Goal: Transaction & Acquisition: Purchase product/service

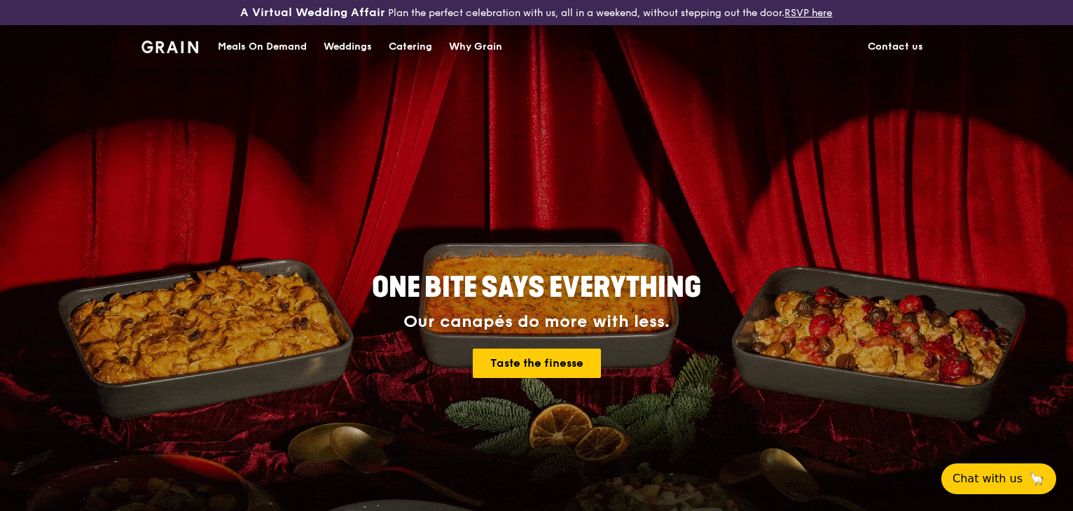
click at [412, 48] on div "Catering" at bounding box center [410, 47] width 43 height 42
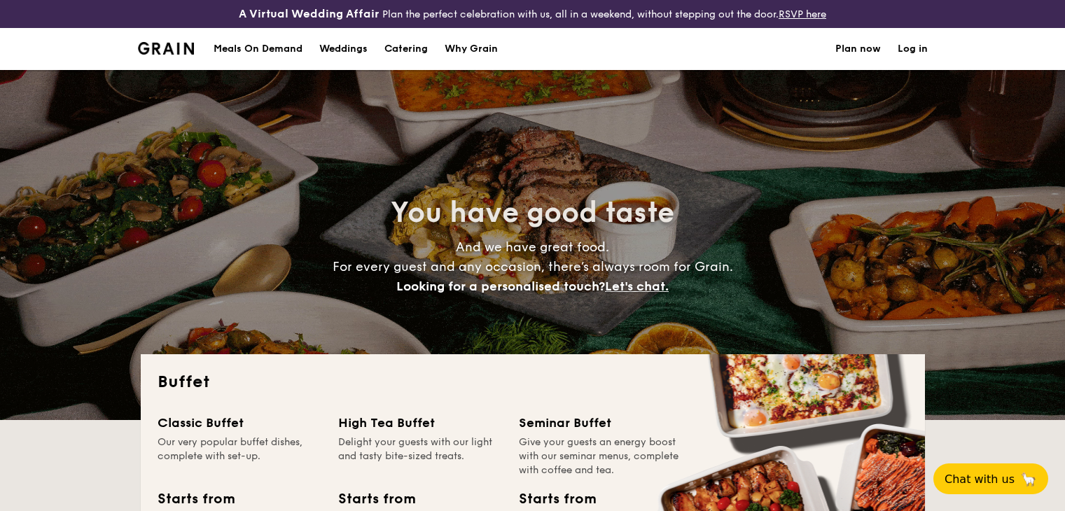
select select
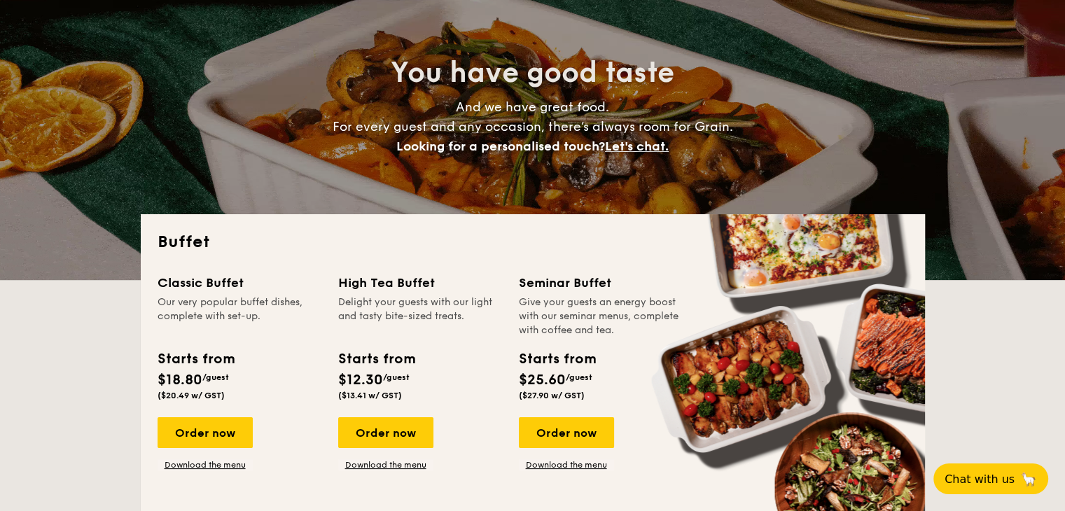
scroll to position [280, 0]
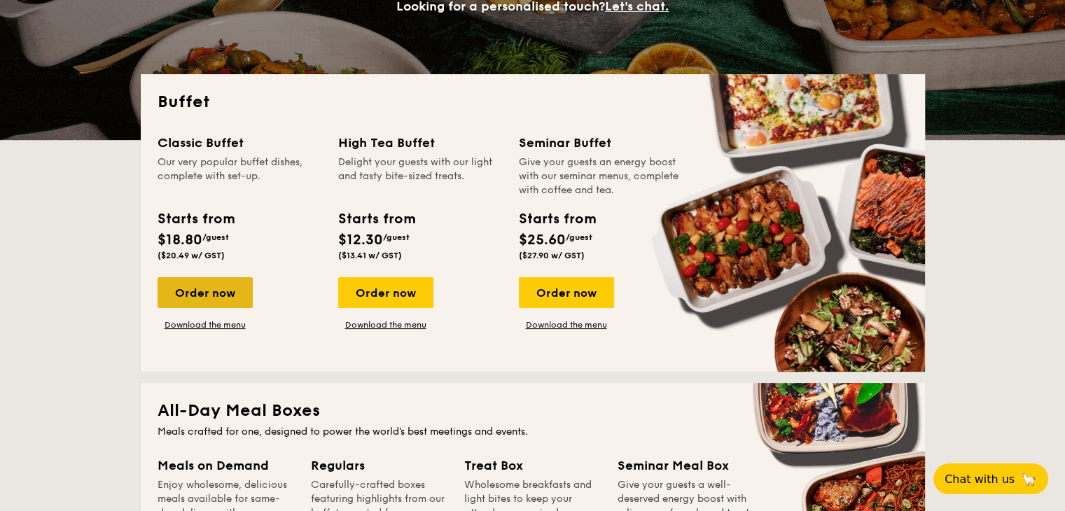
click at [223, 293] on div "Order now" at bounding box center [205, 292] width 95 height 31
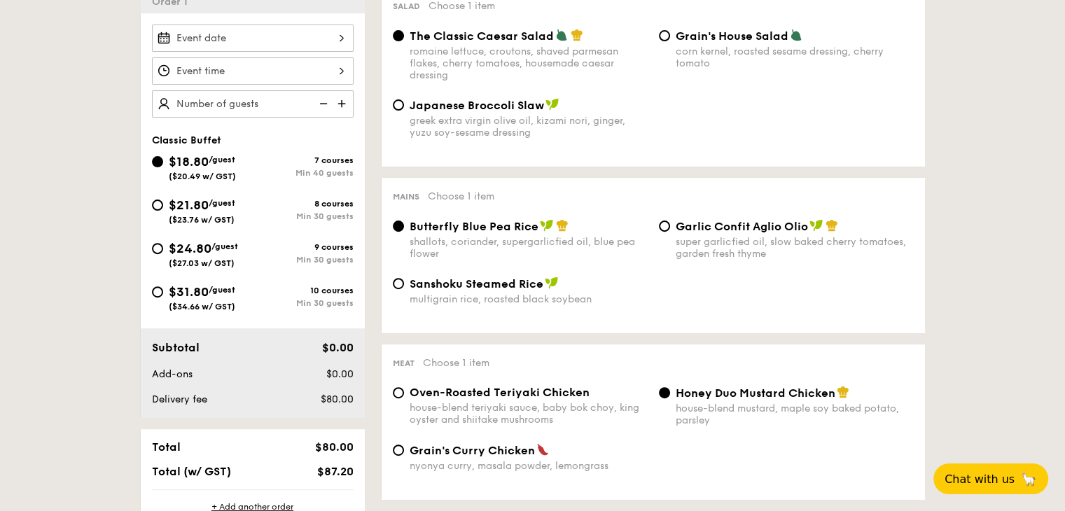
scroll to position [420, 0]
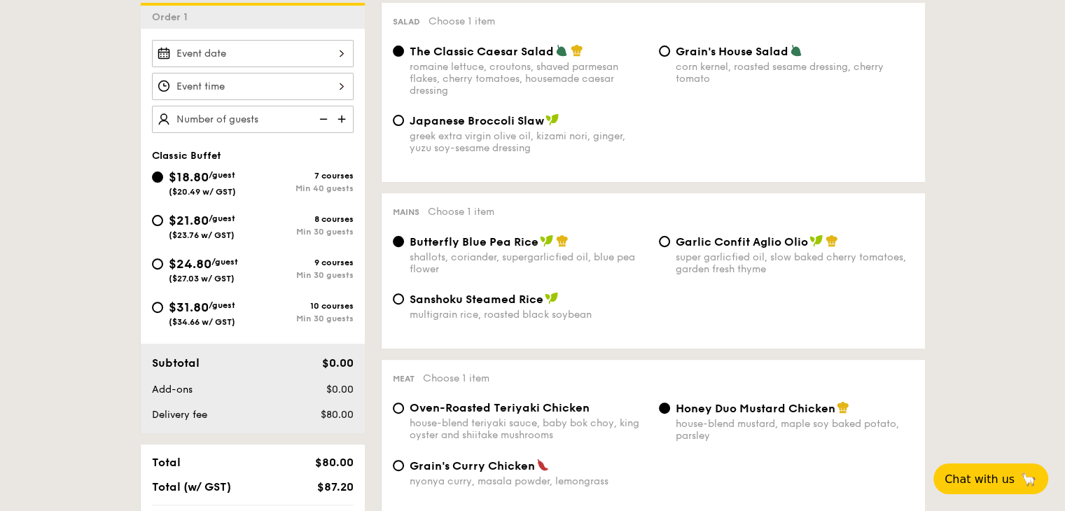
click at [277, 53] on div at bounding box center [253, 53] width 202 height 27
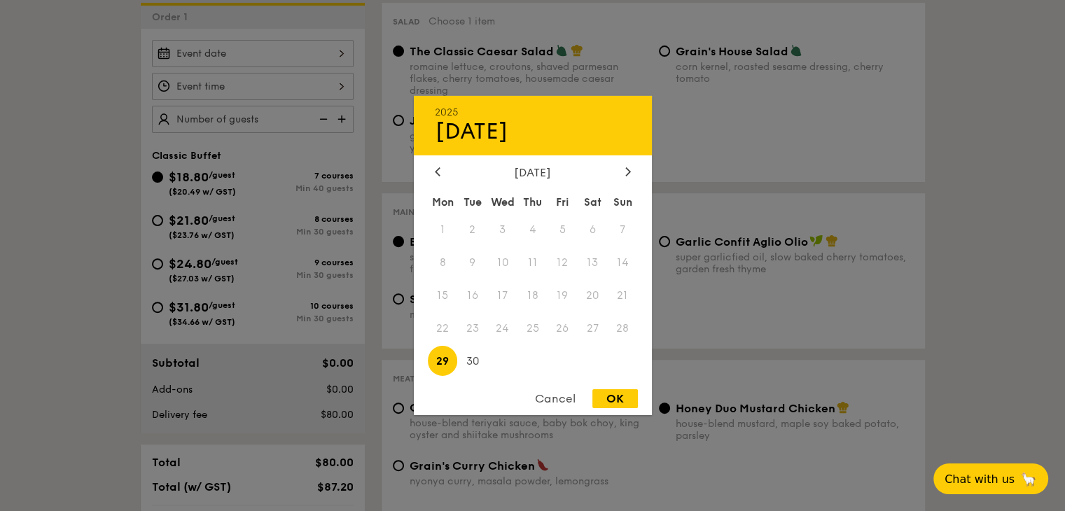
click at [636, 161] on div "2025 Sep [DATE] Tue Wed Thu Fri Sat Sun 1 2 3 4 5 6 7 8 9 10 11 12 13 14 15 16 …" at bounding box center [533, 255] width 238 height 319
click at [633, 169] on div at bounding box center [628, 172] width 13 height 13
click at [559, 228] on span "3" at bounding box center [563, 230] width 30 height 30
click at [613, 403] on div "OK" at bounding box center [615, 398] width 46 height 19
type input "[DATE]"
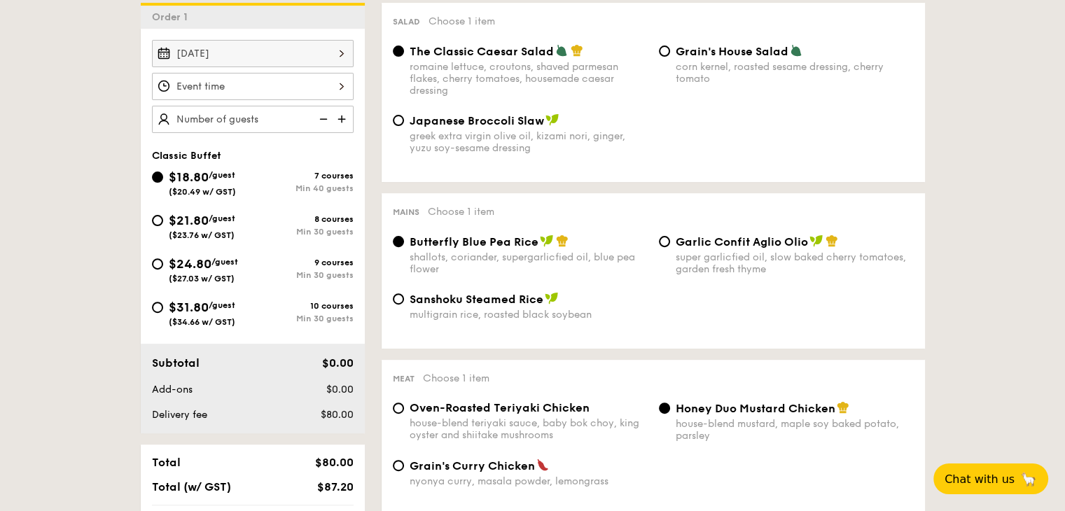
click at [252, 86] on div at bounding box center [253, 86] width 202 height 27
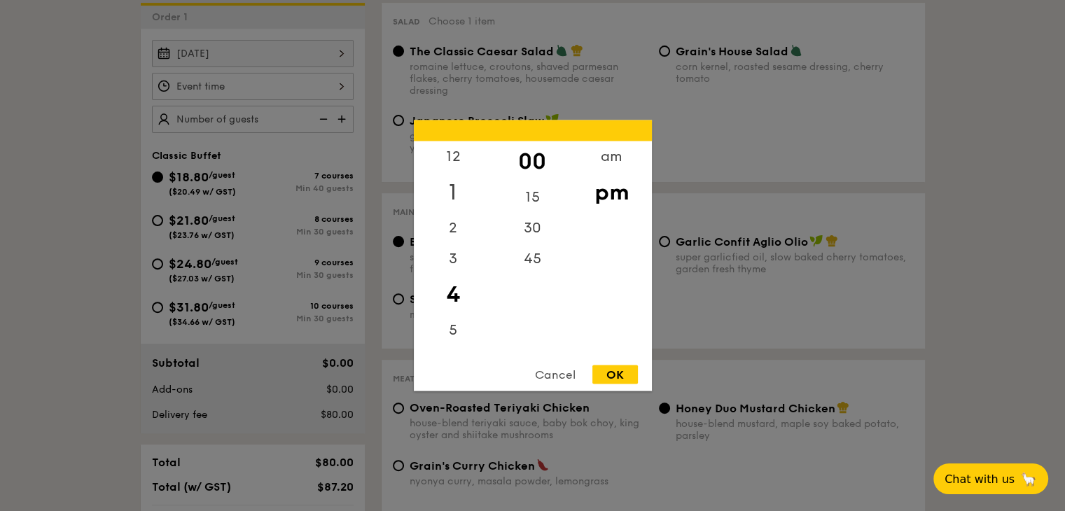
click at [457, 185] on div "1" at bounding box center [453, 192] width 79 height 41
drag, startPoint x: 499, startPoint y: 149, endPoint x: 501, endPoint y: 172, distance: 22.5
click at [500, 172] on div "00" at bounding box center [532, 161] width 79 height 41
click at [522, 166] on div "00" at bounding box center [532, 161] width 79 height 41
click at [625, 375] on div "OK" at bounding box center [615, 375] width 46 height 19
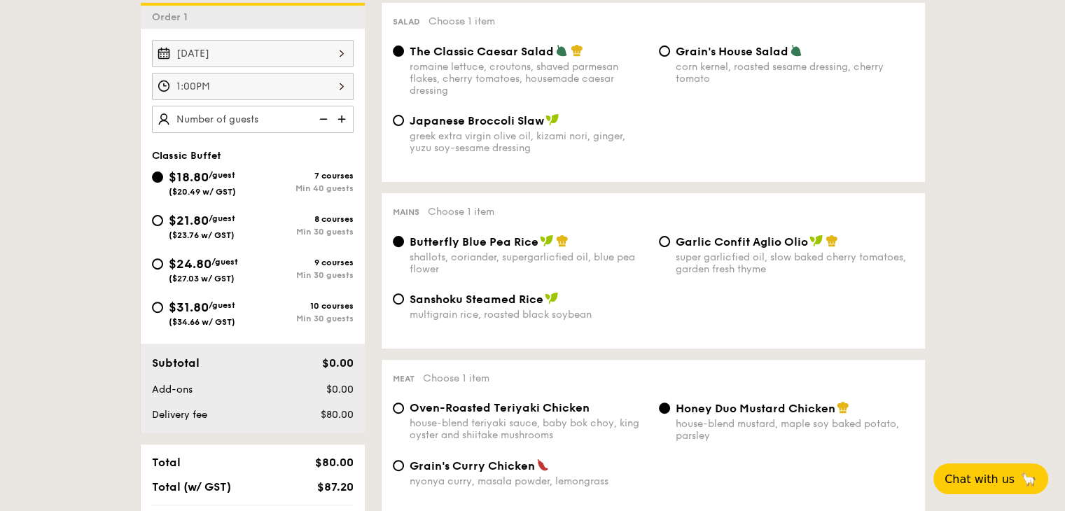
click at [312, 93] on div "1:00PM" at bounding box center [253, 86] width 202 height 27
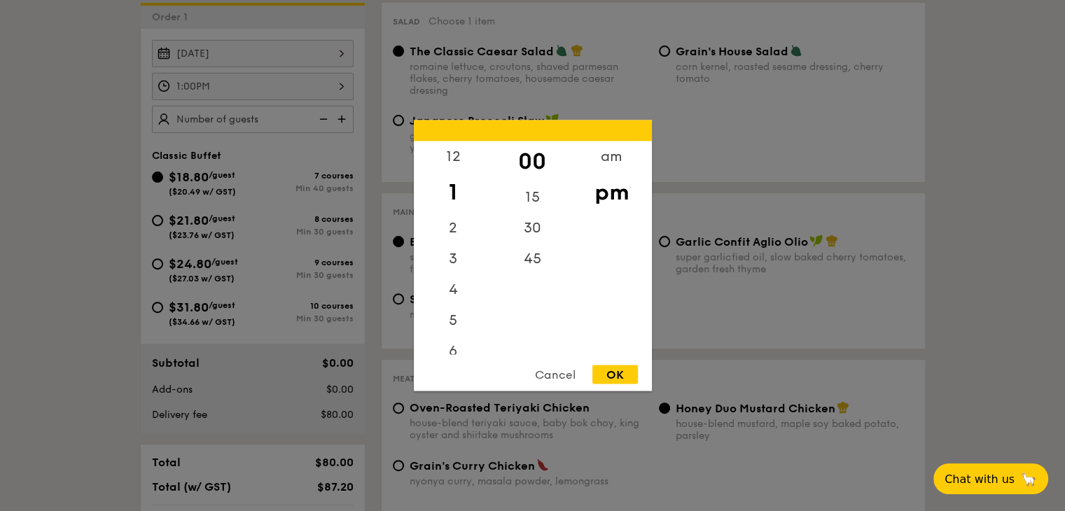
click at [621, 370] on div "OK" at bounding box center [615, 375] width 46 height 19
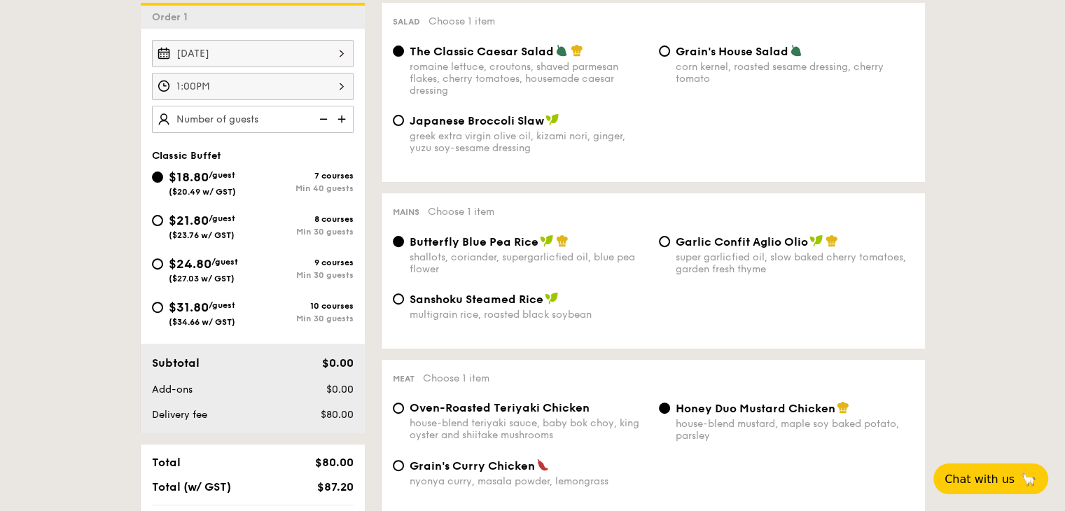
click at [239, 82] on div "1:00PM" at bounding box center [253, 86] width 202 height 27
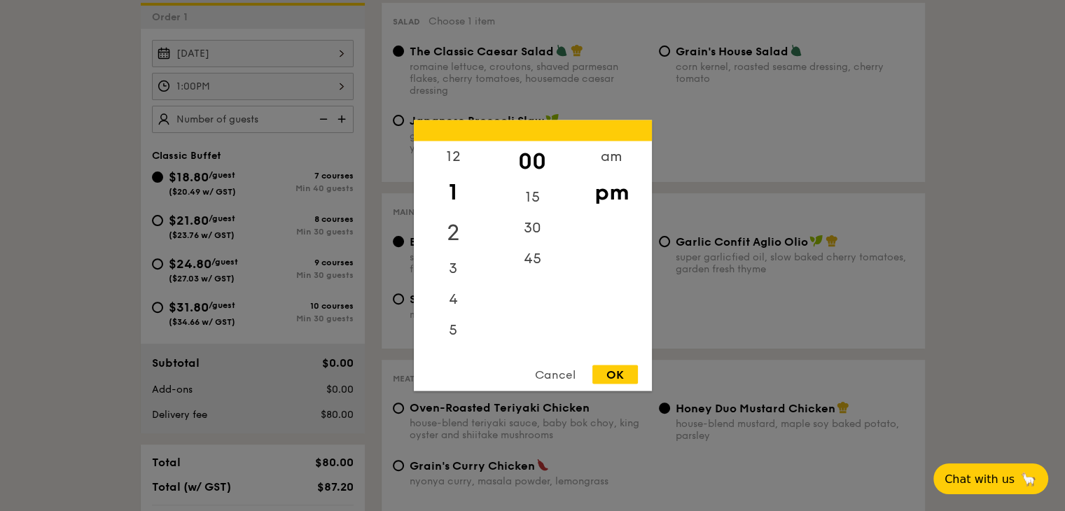
click at [461, 231] on div "2" at bounding box center [453, 233] width 79 height 41
click at [618, 382] on div "OK" at bounding box center [615, 375] width 46 height 19
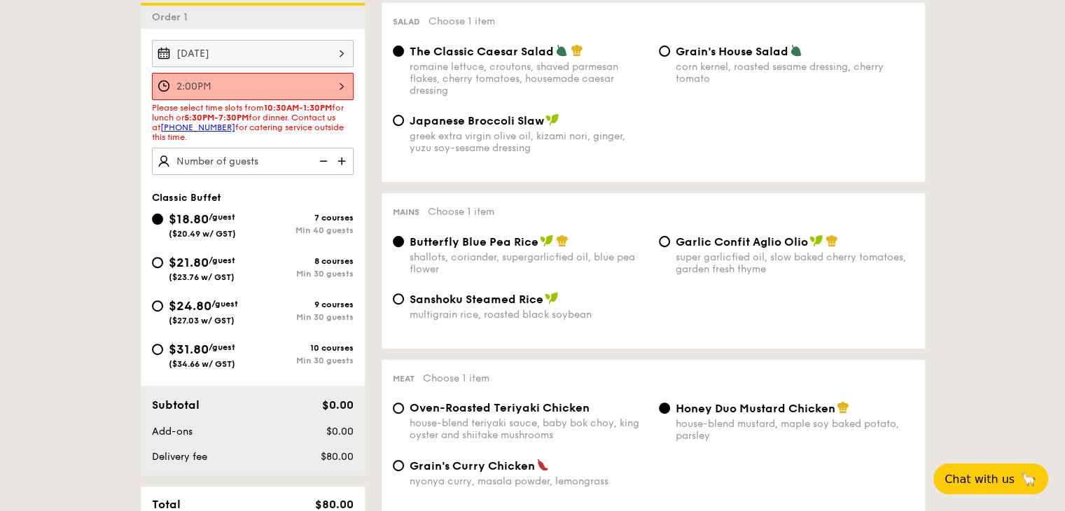
click at [311, 85] on div "2:00PM" at bounding box center [253, 86] width 202 height 27
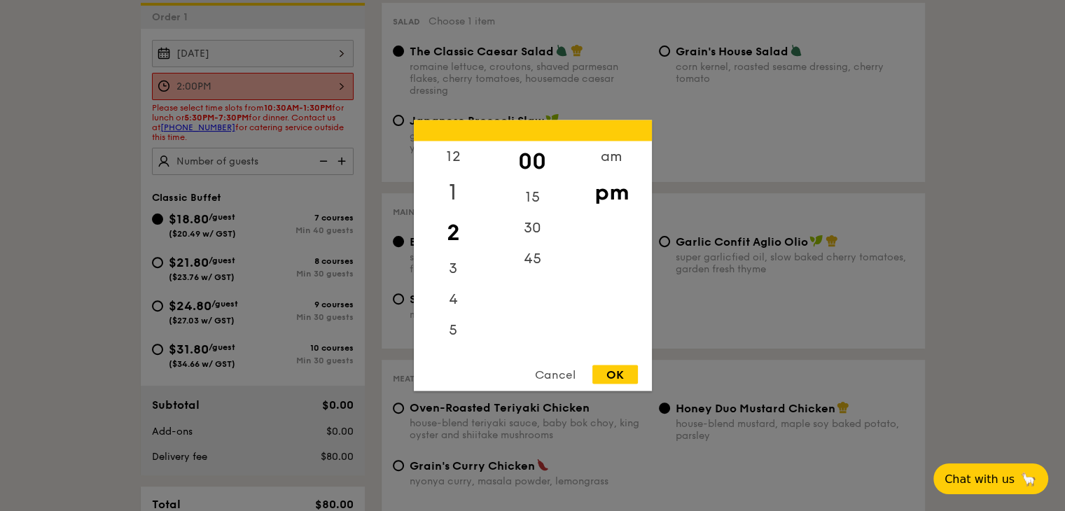
drag, startPoint x: 436, startPoint y: 189, endPoint x: 447, endPoint y: 192, distance: 12.2
click at [437, 189] on div "1" at bounding box center [453, 192] width 79 height 41
click at [615, 370] on div "OK" at bounding box center [615, 375] width 46 height 19
type input "1:00PM"
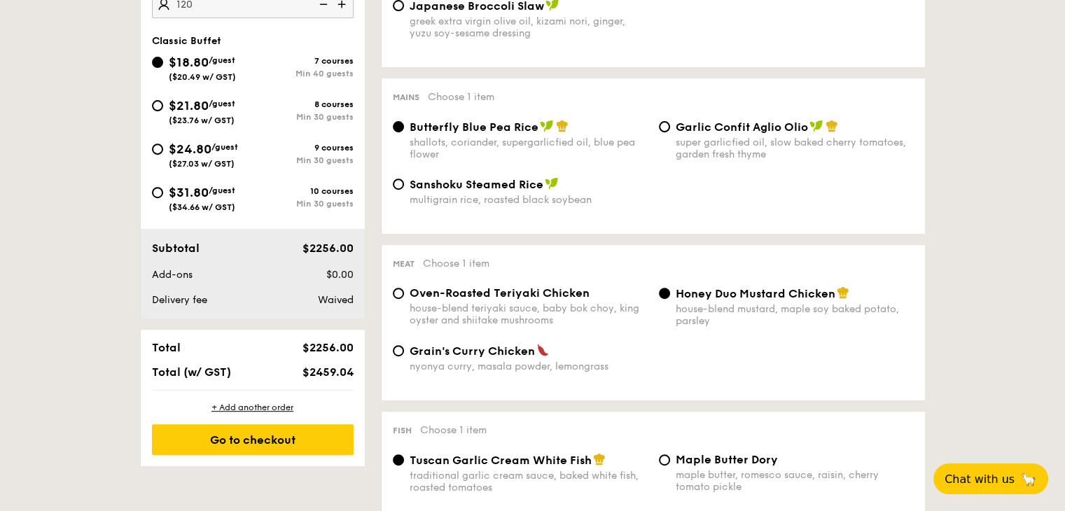
scroll to position [560, 0]
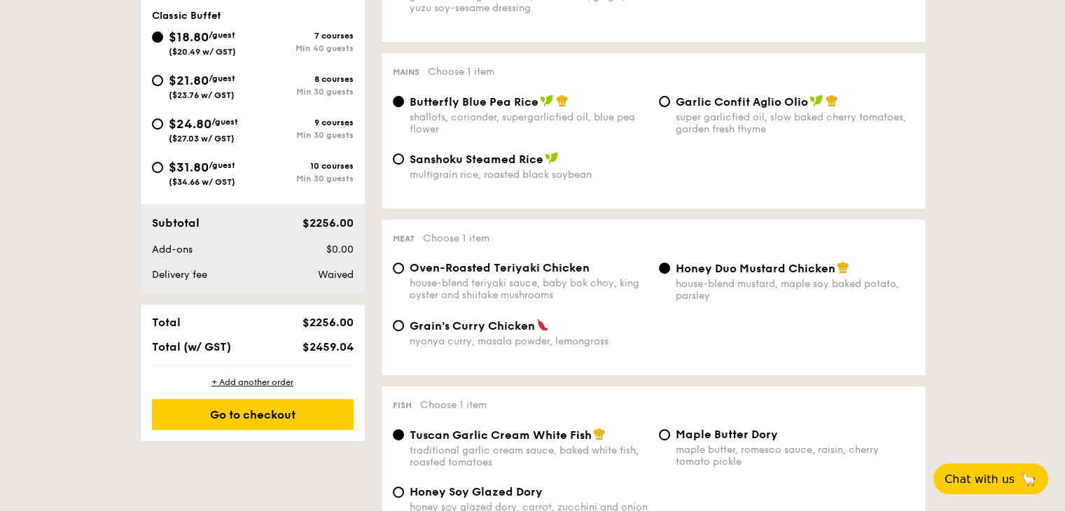
click at [324, 222] on span "$2256.00" at bounding box center [327, 222] width 51 height 13
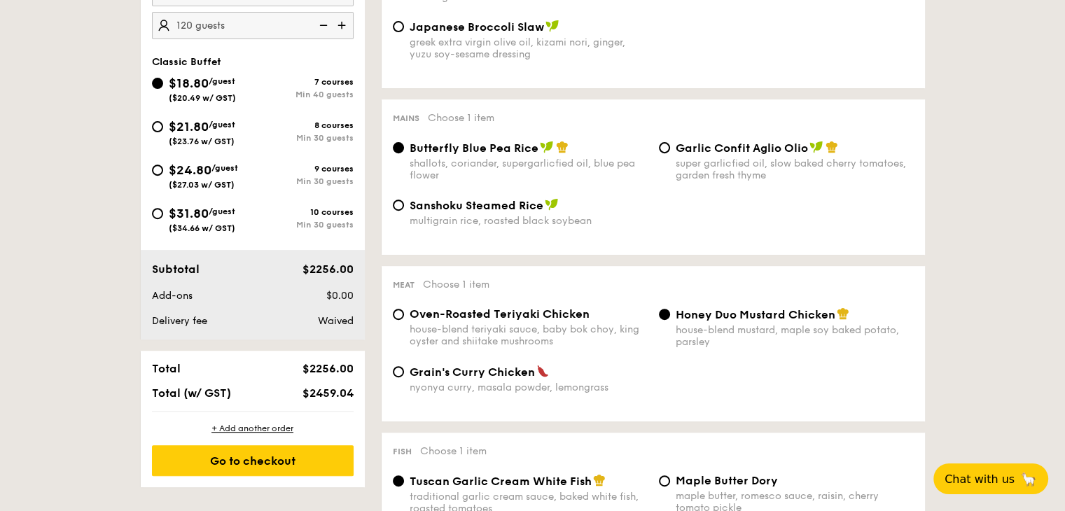
scroll to position [350, 0]
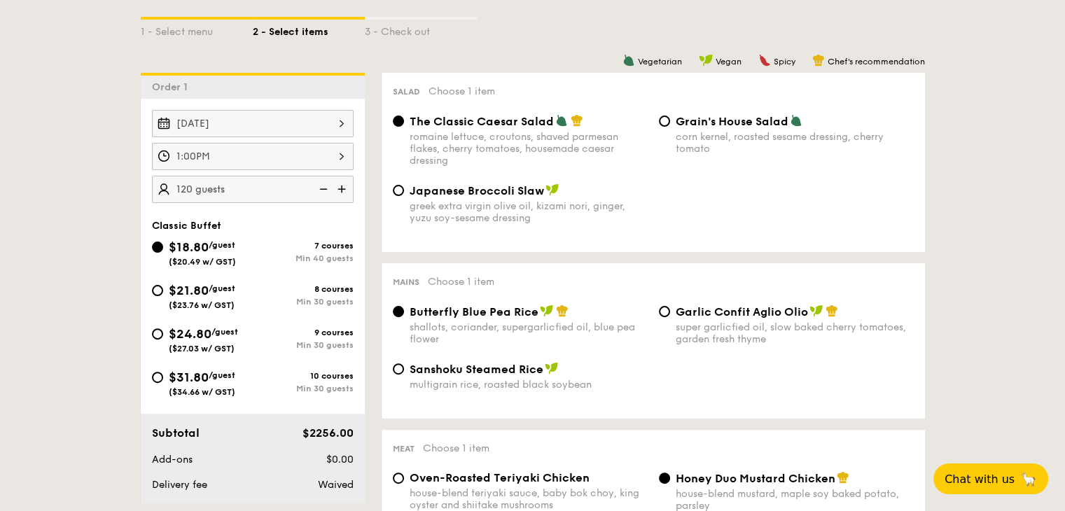
type input "120"
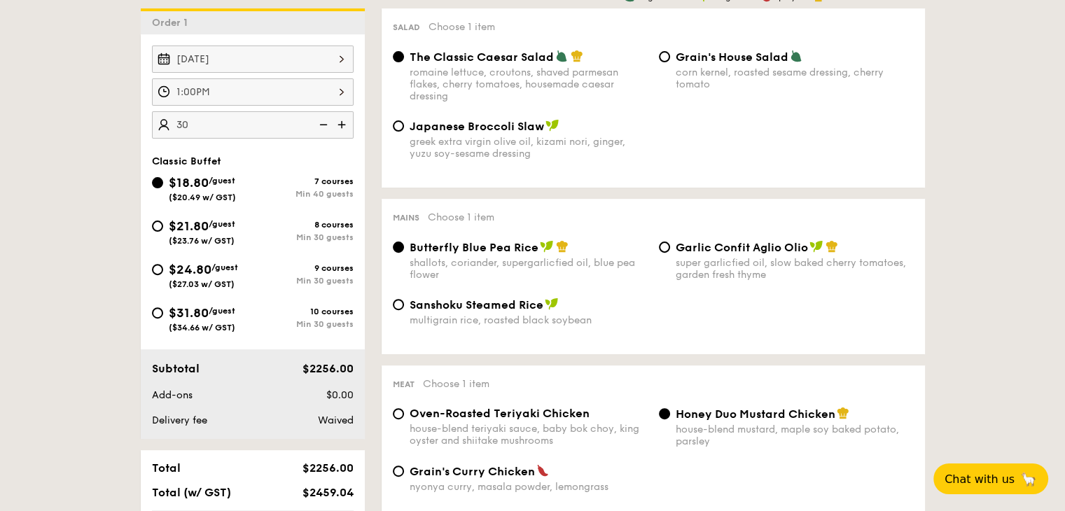
scroll to position [490, 0]
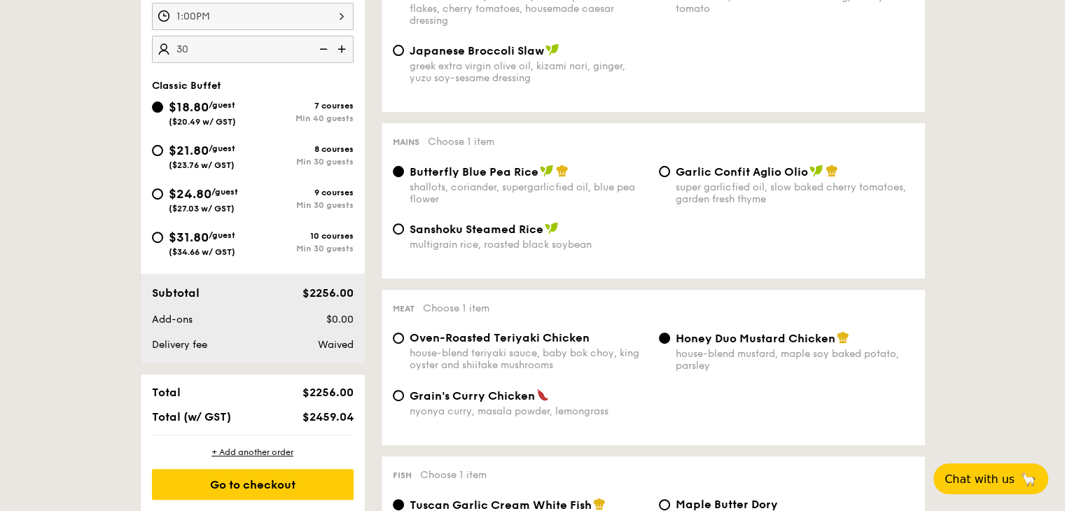
type input "40"
drag, startPoint x: 205, startPoint y: 53, endPoint x: 154, endPoint y: 58, distance: 51.4
click at [171, 53] on input "40" at bounding box center [253, 49] width 202 height 27
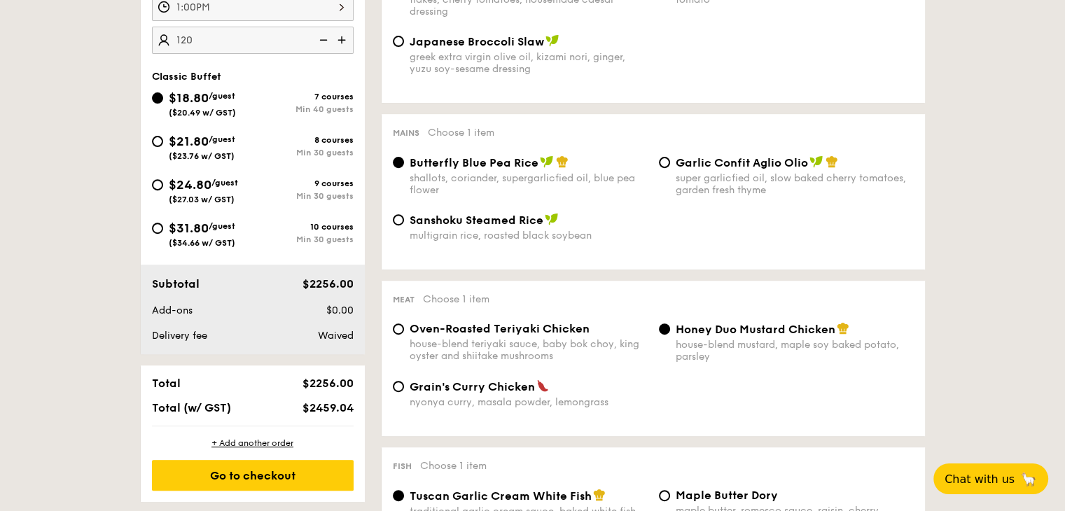
scroll to position [560, 0]
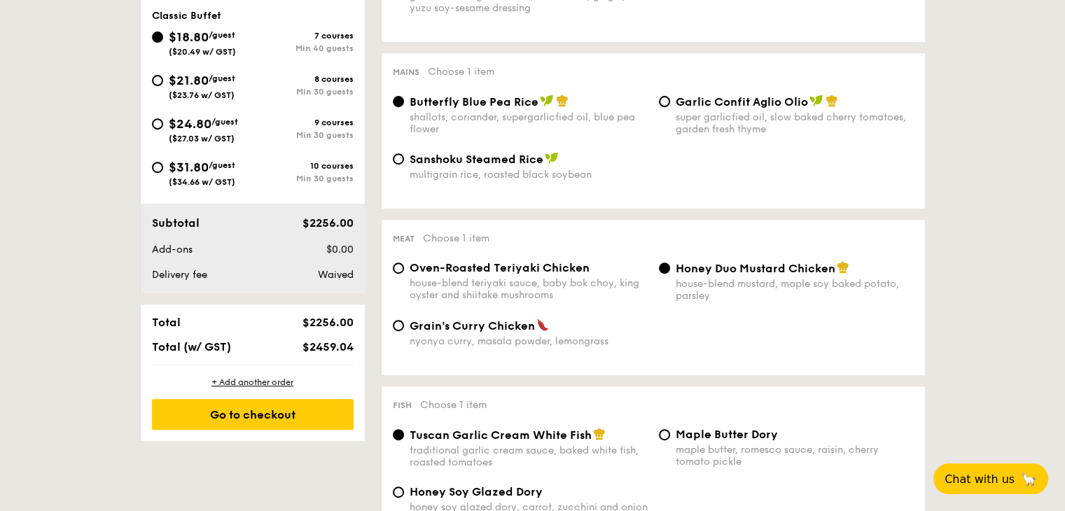
type input "120 guests"
click at [218, 354] on div "Total $2256.00 Total (w/ GST) $2459.04" at bounding box center [253, 335] width 224 height 60
drag, startPoint x: 241, startPoint y: 349, endPoint x: 172, endPoint y: 349, distance: 69.3
click at [172, 349] on div "Total (w/ GST)" at bounding box center [209, 346] width 127 height 13
click at [272, 351] on div "Total (w/ GST)" at bounding box center [209, 346] width 127 height 13
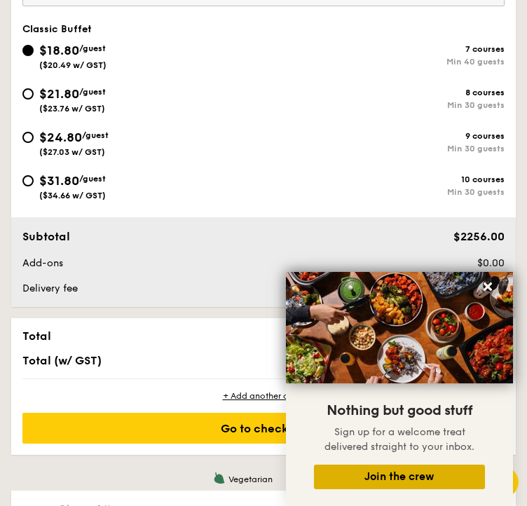
scroll to position [630, 0]
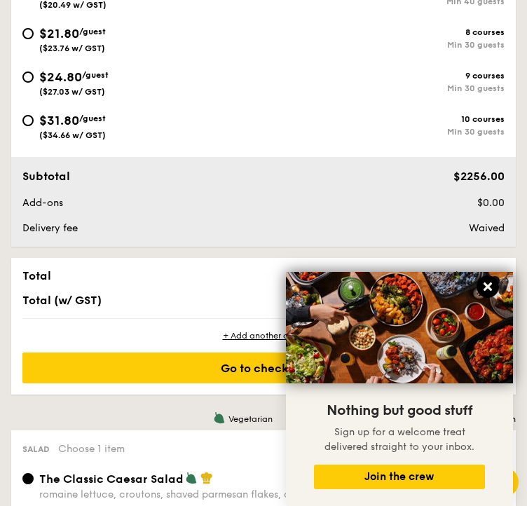
click at [489, 281] on icon at bounding box center [487, 286] width 13 height 13
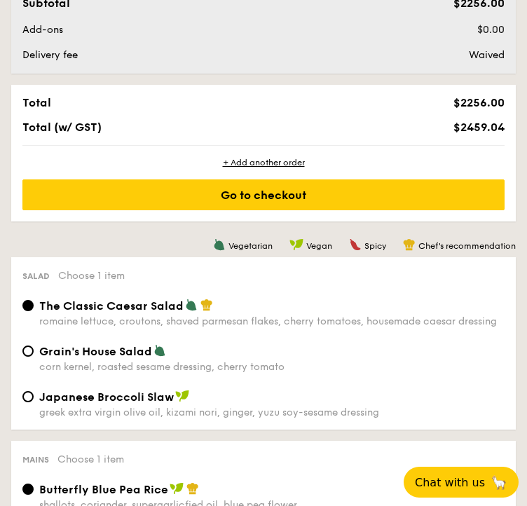
scroll to position [910, 0]
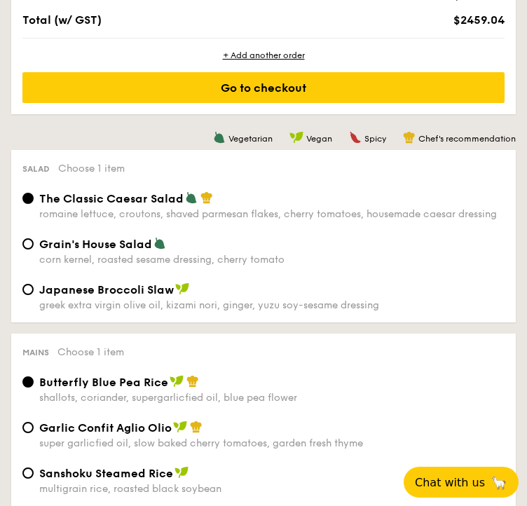
click at [214, 304] on div "greek extra virgin olive oil, kizami nori, ginger, yuzu soy-sesame dressing" at bounding box center [271, 305] width 465 height 12
click at [34, 295] on input "Japanese Broccoli Slaw greek extra virgin olive oil, kizami nori, ginger, yuzu …" at bounding box center [27, 289] width 11 height 11
radio input "true"
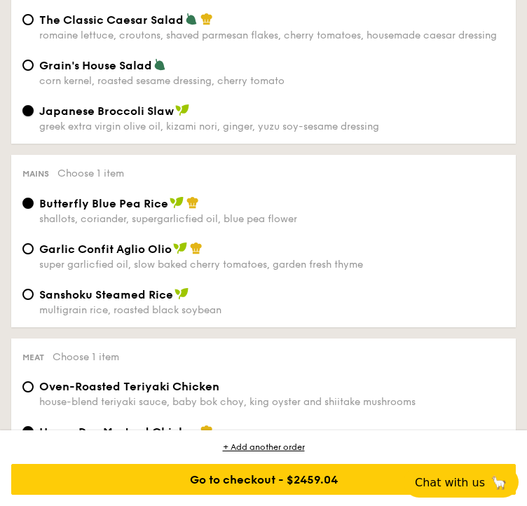
scroll to position [1190, 0]
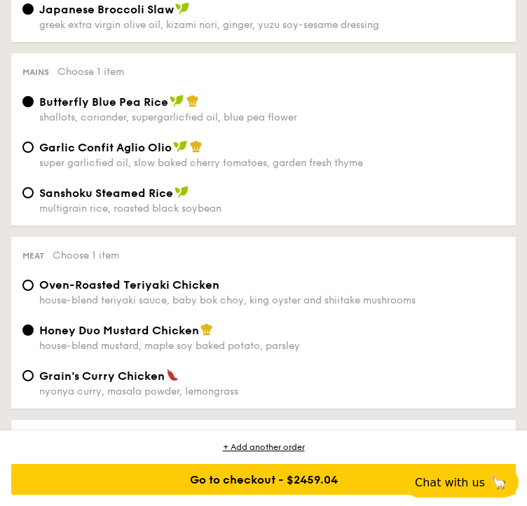
drag, startPoint x: 187, startPoint y: 166, endPoint x: 246, endPoint y: 183, distance: 61.2
click at [188, 166] on div "super garlicfied oil, slow baked cherry tomatoes, garden fresh thyme" at bounding box center [271, 163] width 465 height 12
click at [34, 153] on input "Garlic Confit Aglio Olio super garlicfied oil, slow baked cherry tomatoes, gard…" at bounding box center [27, 146] width 11 height 11
radio input "true"
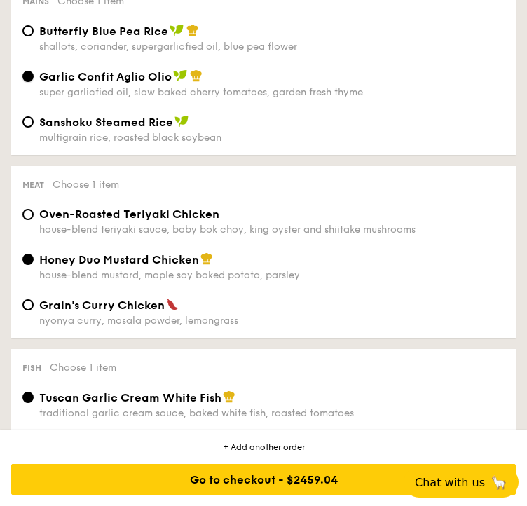
scroll to position [1260, 0]
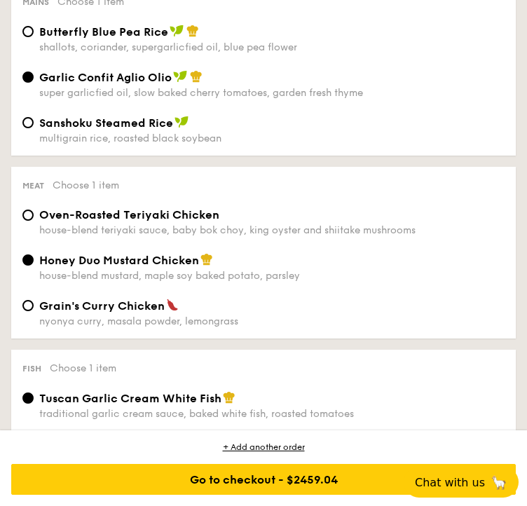
click at [221, 221] on div "Oven-Roasted Teriyaki Chicken" at bounding box center [271, 214] width 465 height 13
click at [34, 221] on input "Oven-Roasted Teriyaki Chicken house-blend teriyaki sauce, baby bok choy, king o…" at bounding box center [27, 214] width 11 height 11
radio input "true"
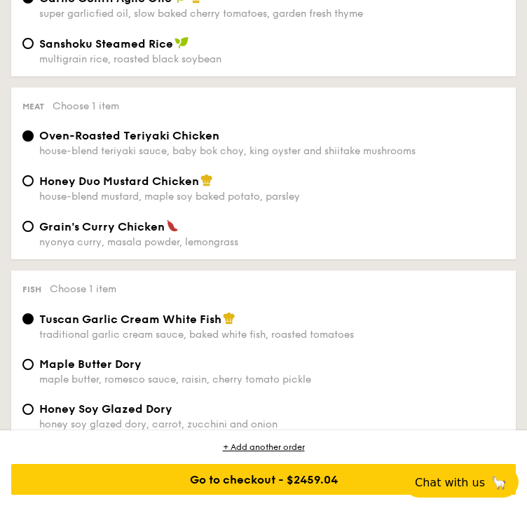
scroll to position [1400, 0]
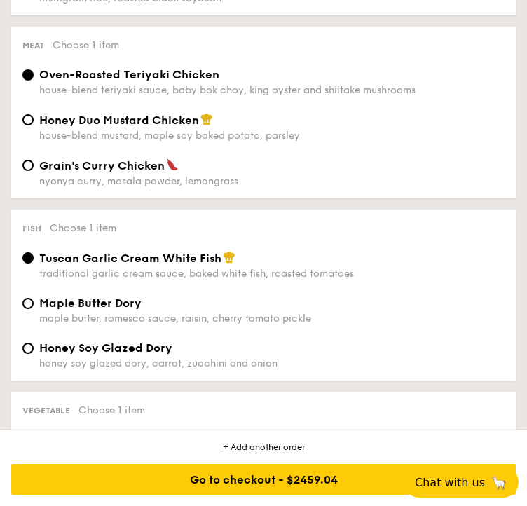
click at [181, 135] on div "Honey Duo Mustard Chicken house-blend mustard, maple soy baked potato, parsley" at bounding box center [271, 127] width 465 height 29
click at [34, 125] on input "Honey Duo Mustard Chicken house-blend mustard, maple soy baked potato, parsley" at bounding box center [27, 119] width 11 height 11
radio input "true"
click at [132, 305] on div "Tuscan Garlic Cream White Fish traditional garlic cream sauce, baked white fish…" at bounding box center [263, 296] width 493 height 90
click at [132, 309] on span "Maple Butter Dory" at bounding box center [90, 302] width 102 height 13
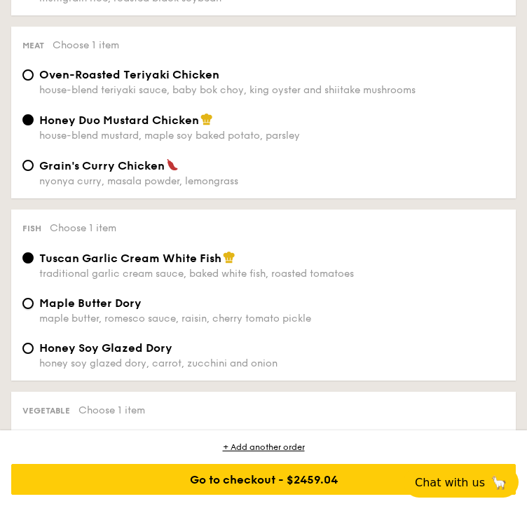
click at [34, 309] on input "Maple Butter Dory maple butter, romesco sauce, raisin, cherry tomato pickle" at bounding box center [27, 303] width 11 height 11
radio input "true"
click at [127, 354] on span "Honey Soy Glazed Dory" at bounding box center [105, 347] width 133 height 13
click at [34, 354] on input "Honey Soy Glazed Dory honey soy glazed dory, carrot, zucchini and onion" at bounding box center [27, 347] width 11 height 11
radio input "true"
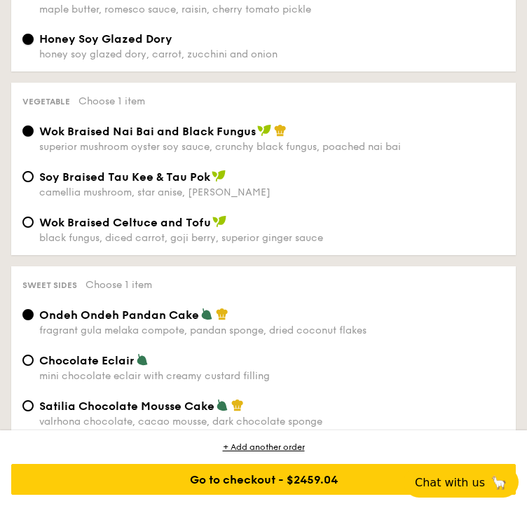
scroll to position [1821, 0]
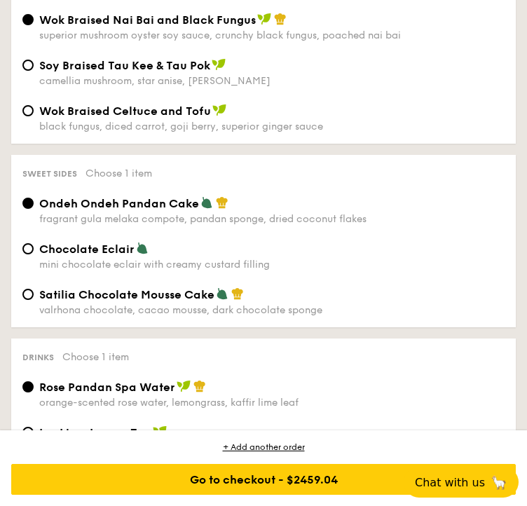
click at [104, 256] on span "Chocolate Eclair" at bounding box center [86, 248] width 95 height 13
click at [34, 254] on input "Chocolate Eclair mini chocolate eclair with creamy custard filling" at bounding box center [27, 248] width 11 height 11
radio input "true"
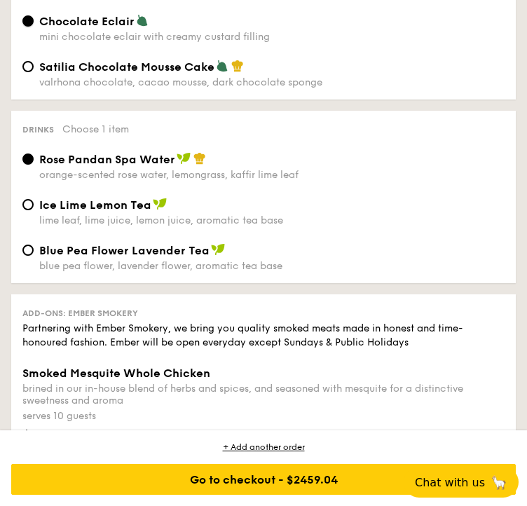
scroll to position [2101, 0]
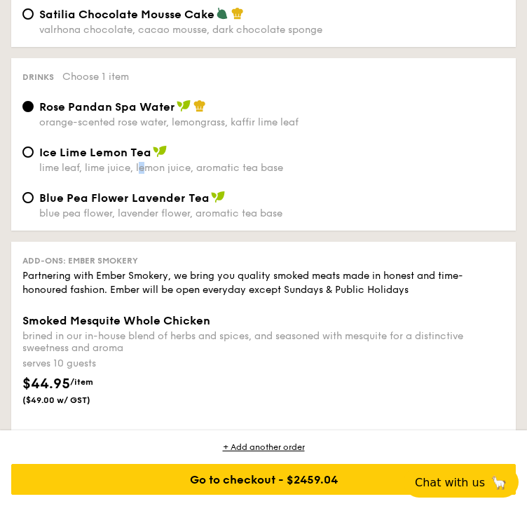
click at [141, 174] on div "lime leaf, lime juice, lemon juice, aromatic tea base" at bounding box center [271, 168] width 465 height 12
click at [99, 174] on div "lime leaf, lime juice, lemon juice, aromatic tea base" at bounding box center [271, 168] width 465 height 12
click at [34, 158] on input "Ice Lime Lemon Tea lime leaf, lime juice, lemon juice, aromatic tea base" at bounding box center [27, 151] width 11 height 11
radio input "true"
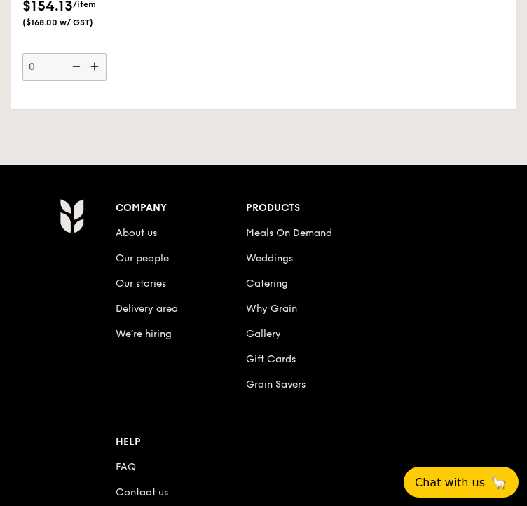
scroll to position [3070, 0]
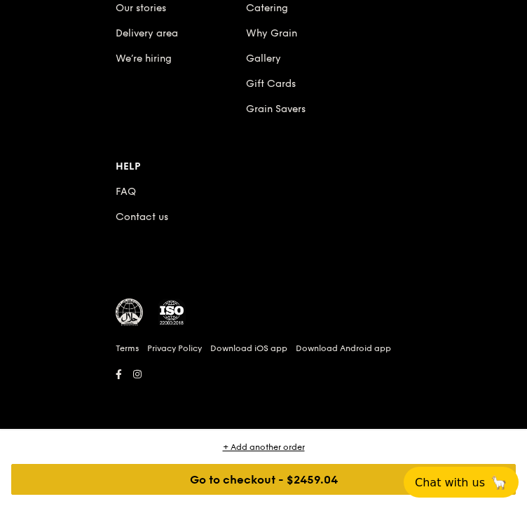
click at [295, 480] on div "Go to checkout - $2459.04" at bounding box center [263, 479] width 504 height 31
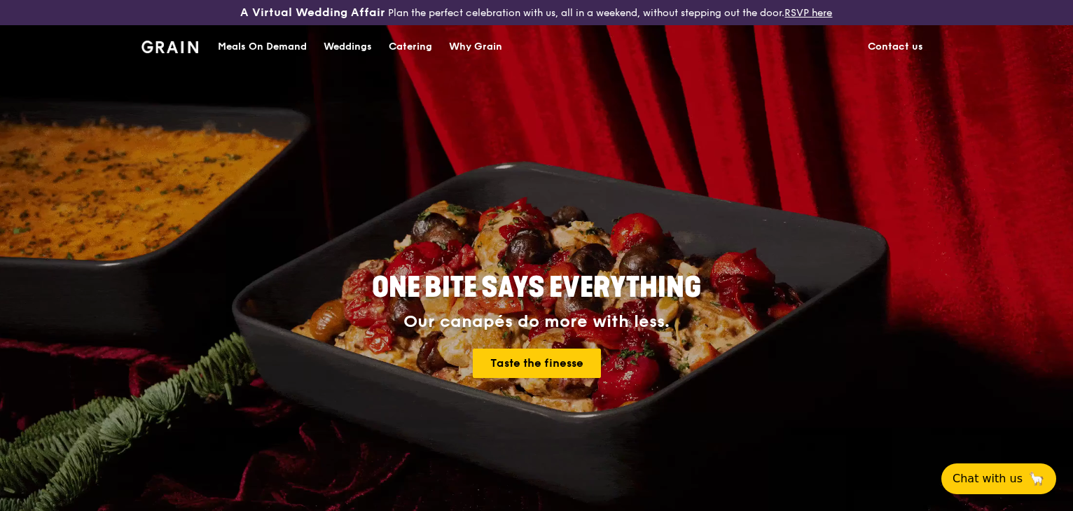
click at [392, 43] on div "Catering" at bounding box center [410, 47] width 43 height 42
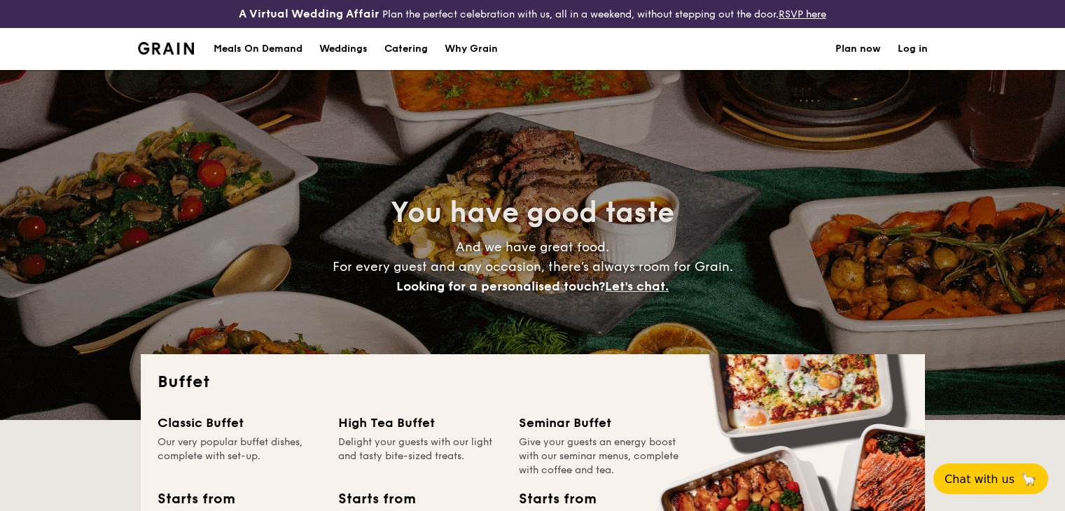
select select
